Goal: Find contact information: Find contact information

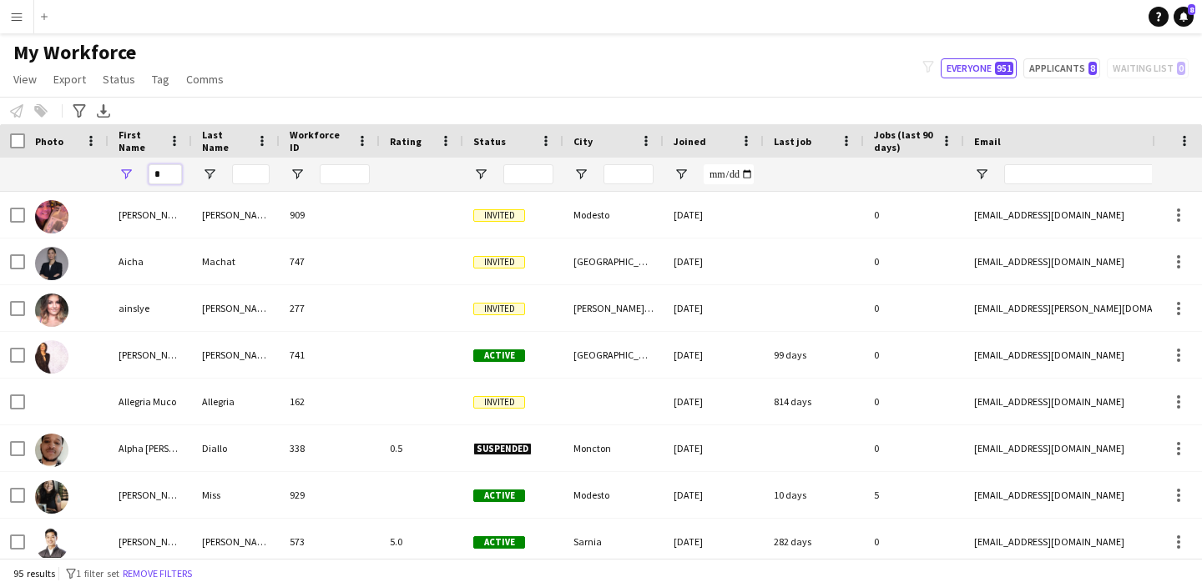
click at [159, 174] on input "First Name Filter Input" at bounding box center [165, 174] width 33 height 20
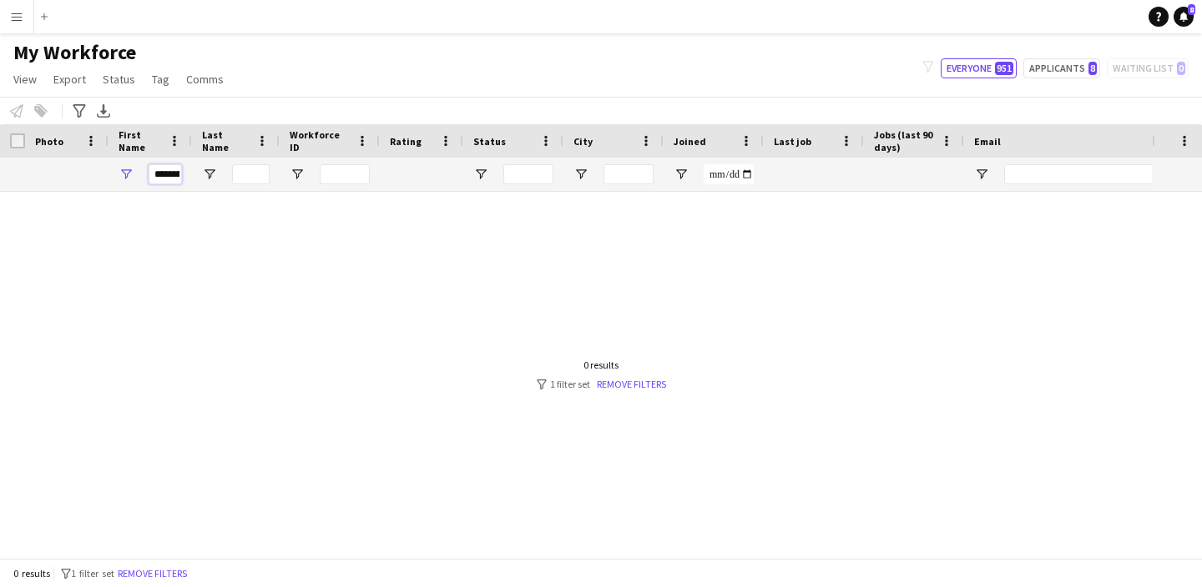
click at [179, 173] on input "********" at bounding box center [165, 174] width 33 height 20
type input "*"
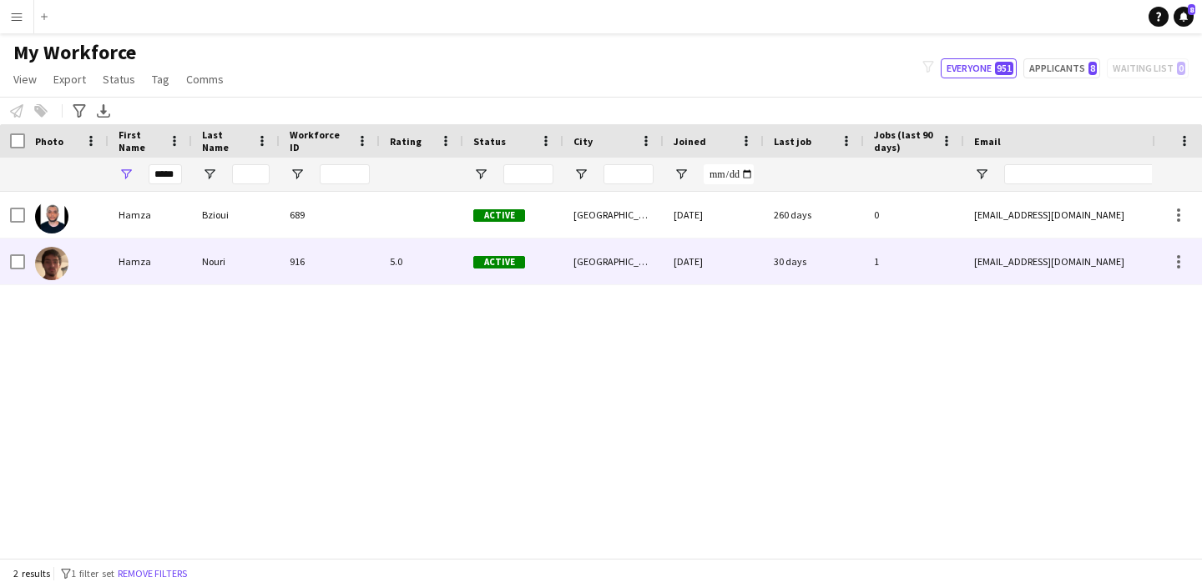
click at [996, 266] on div "[EMAIL_ADDRESS][DOMAIN_NAME]" at bounding box center [1131, 262] width 334 height 46
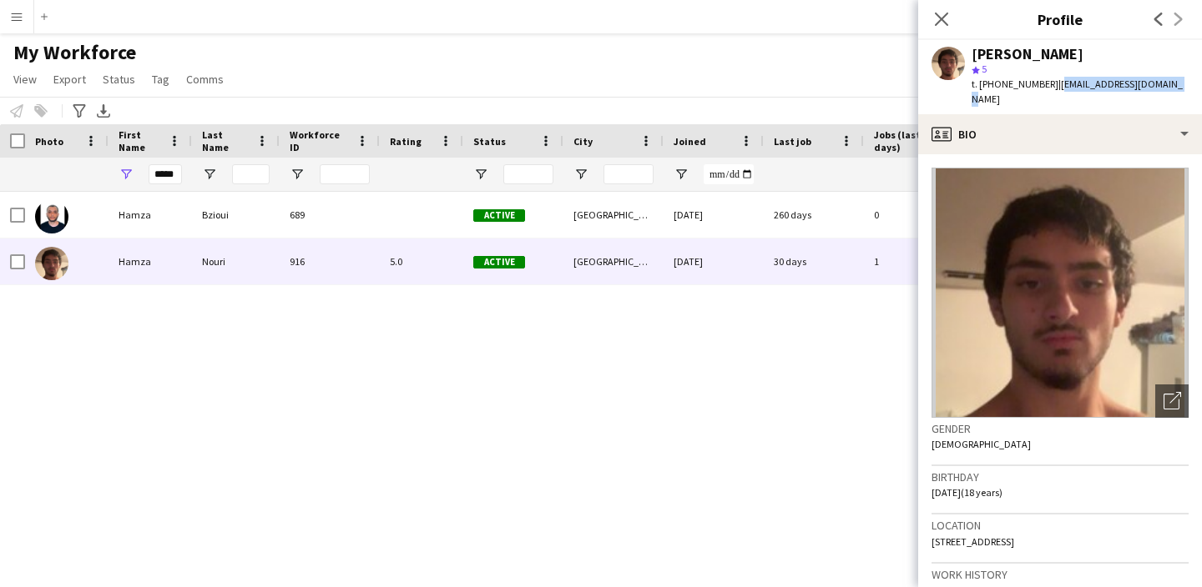
drag, startPoint x: 1179, startPoint y: 85, endPoint x: 1052, endPoint y: 88, distance: 126.9
click at [1052, 88] on div "[PERSON_NAME] star 5 t. [PHONE_NUMBER] | [EMAIL_ADDRESS][DOMAIN_NAME]" at bounding box center [1060, 77] width 284 height 74
copy span "[EMAIL_ADDRESS][DOMAIN_NAME]"
click at [167, 170] on input "*****" at bounding box center [165, 174] width 33 height 20
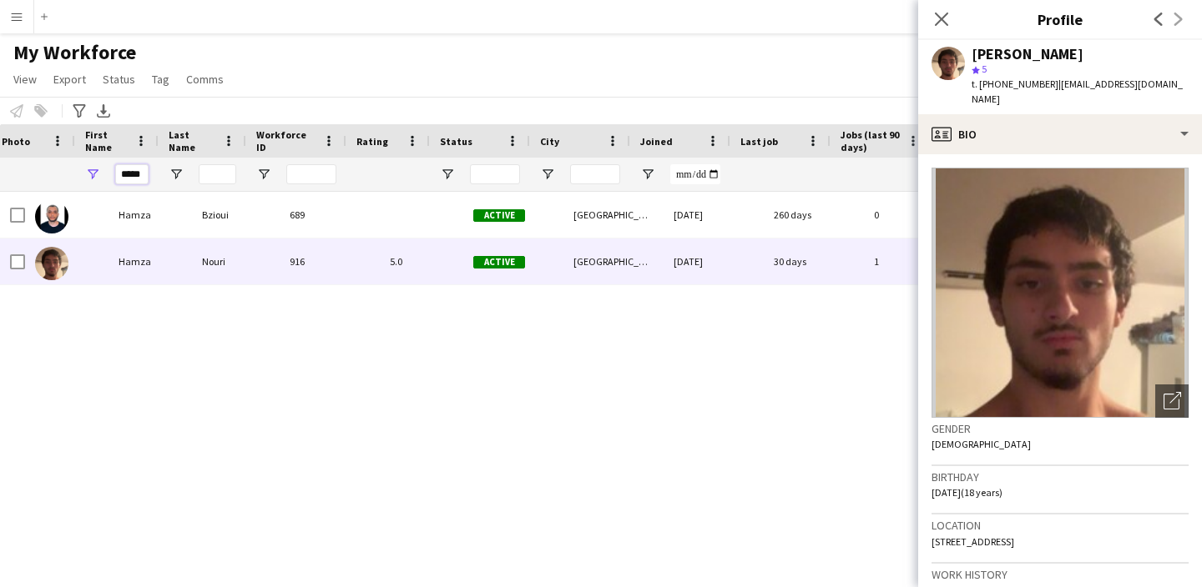
scroll to position [0, 33]
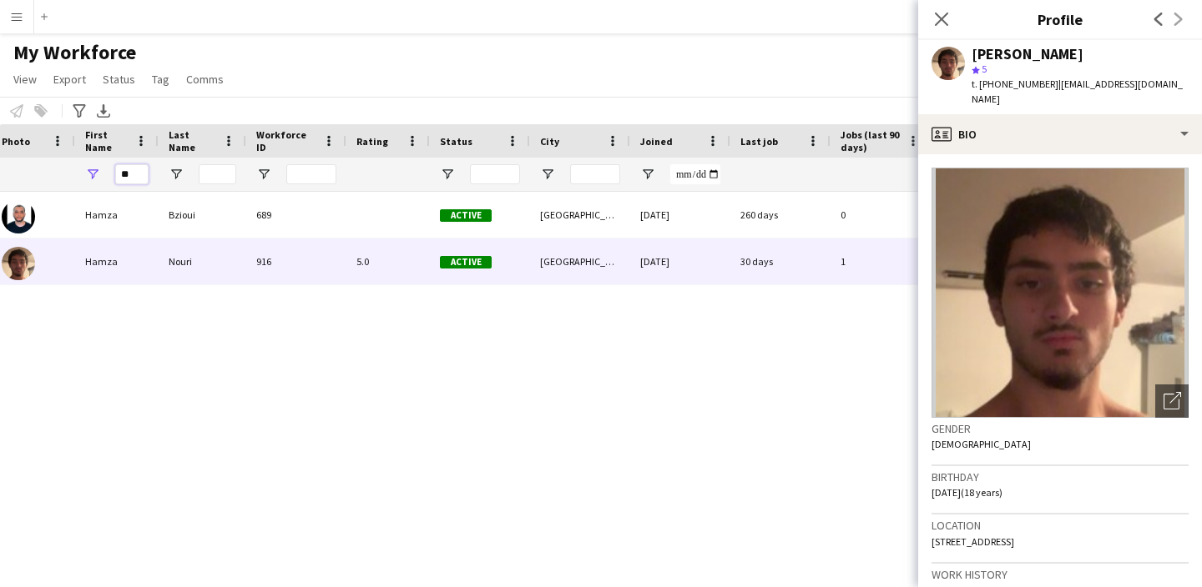
type input "*"
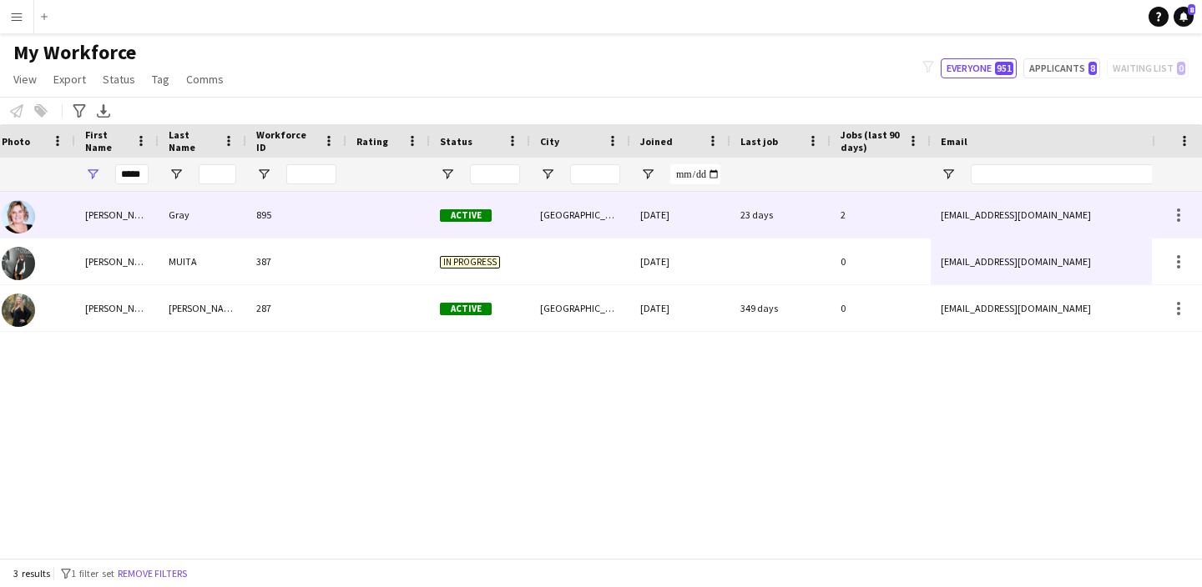
click at [1015, 221] on div "[EMAIL_ADDRESS][DOMAIN_NAME]" at bounding box center [1097, 215] width 334 height 46
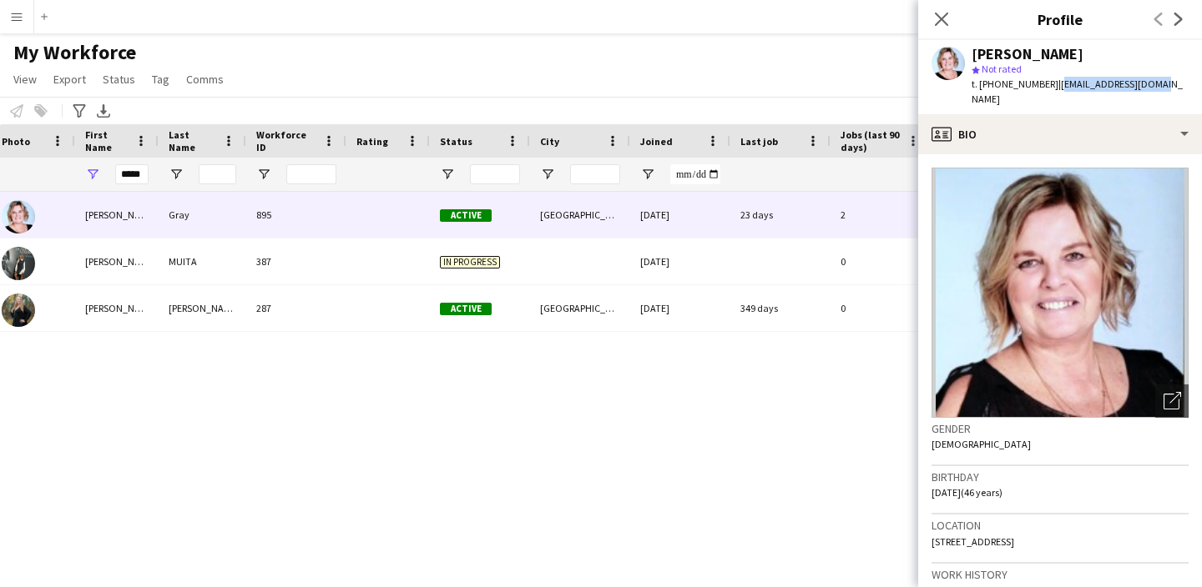
drag, startPoint x: 1162, startPoint y: 80, endPoint x: 1053, endPoint y: 88, distance: 109.6
click at [1053, 88] on div "[PERSON_NAME] star Not rated t. [PHONE_NUMBER] | [EMAIL_ADDRESS][DOMAIN_NAME]" at bounding box center [1060, 77] width 284 height 74
copy span "[EMAIL_ADDRESS][DOMAIN_NAME]"
click at [138, 179] on input "*****" at bounding box center [131, 174] width 33 height 20
type input "*"
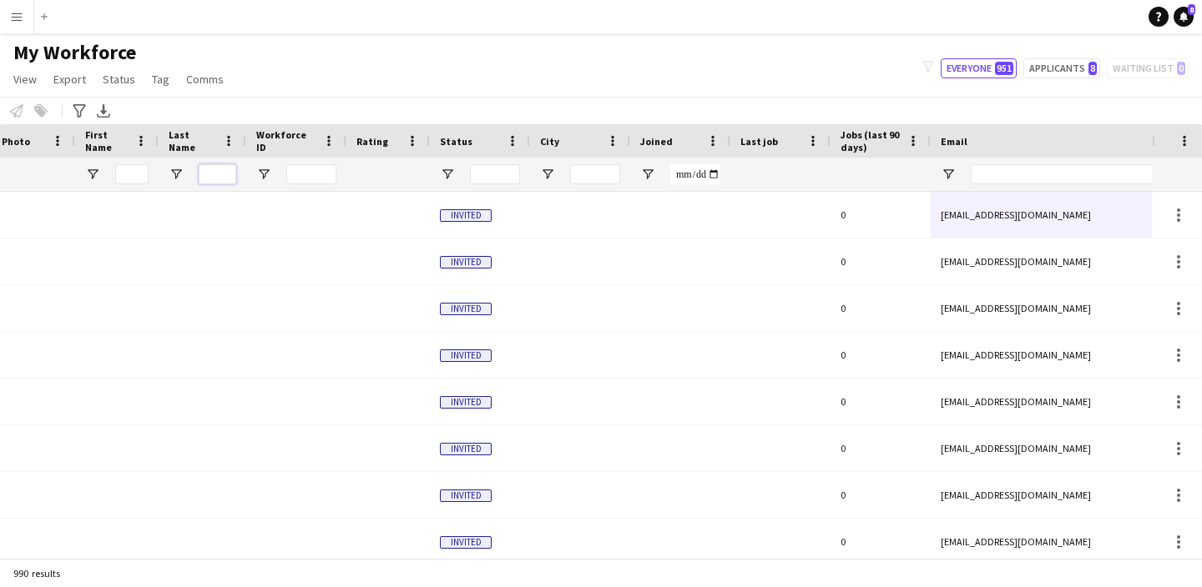
click at [224, 170] on input "Last Name Filter Input" at bounding box center [218, 174] width 38 height 20
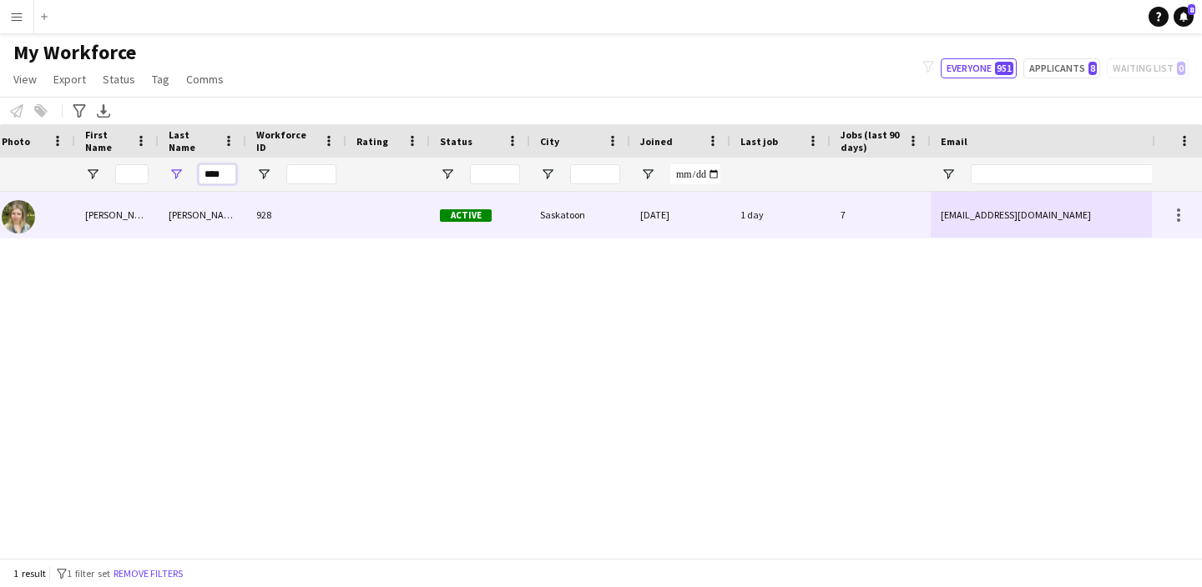
type input "****"
click at [990, 222] on div "[EMAIL_ADDRESS][DOMAIN_NAME]" at bounding box center [1097, 215] width 334 height 46
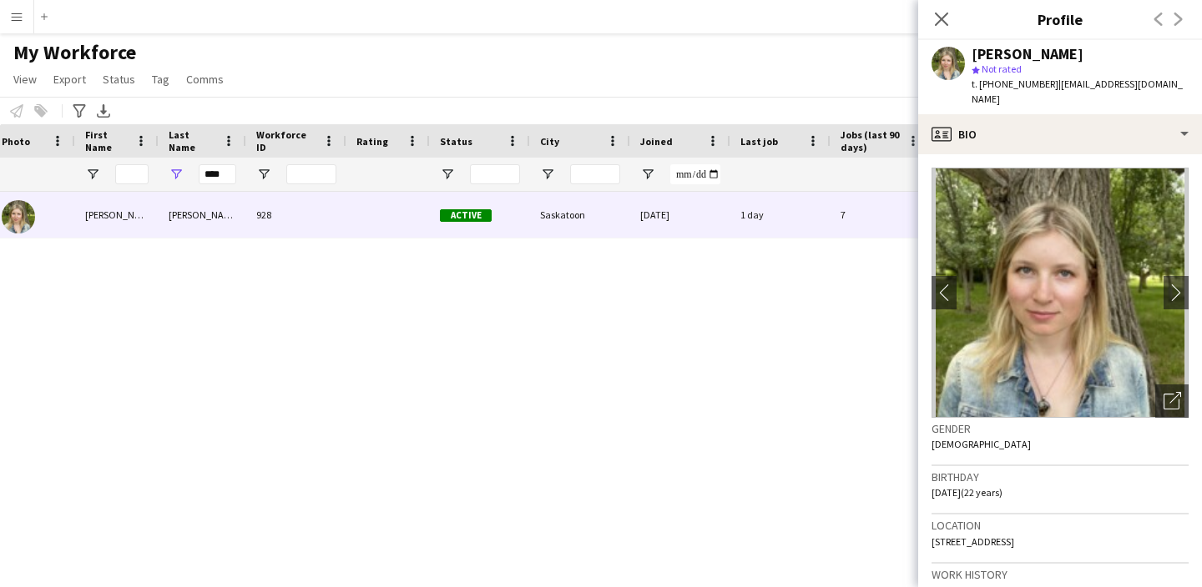
drag, startPoint x: 1173, startPoint y: 87, endPoint x: 1042, endPoint y: 86, distance: 131.0
click at [1042, 86] on div "[PERSON_NAME] star Not rated t. [PHONE_NUMBER] | [EMAIL_ADDRESS][DOMAIN_NAME]" at bounding box center [1060, 77] width 284 height 74
copy span "[EMAIL_ADDRESS][DOMAIN_NAME]"
